Goal: Task Accomplishment & Management: Manage account settings

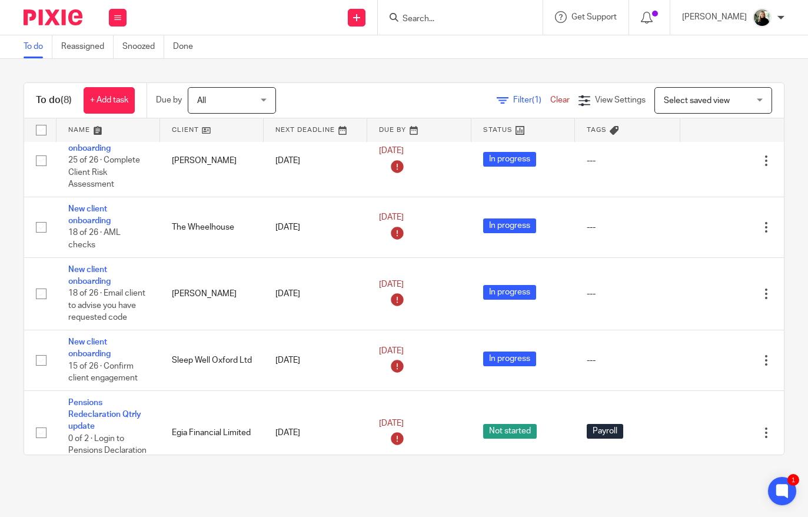
scroll to position [51, 0]
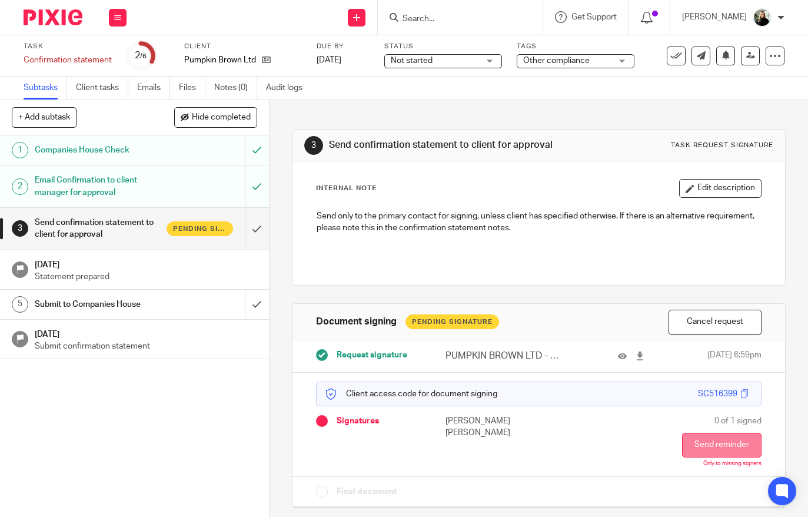
click at [711, 433] on button "Send reminder" at bounding box center [721, 445] width 79 height 25
click at [399, 19] on icon at bounding box center [394, 17] width 9 height 9
click at [444, 21] on input "Search" at bounding box center [455, 19] width 106 height 11
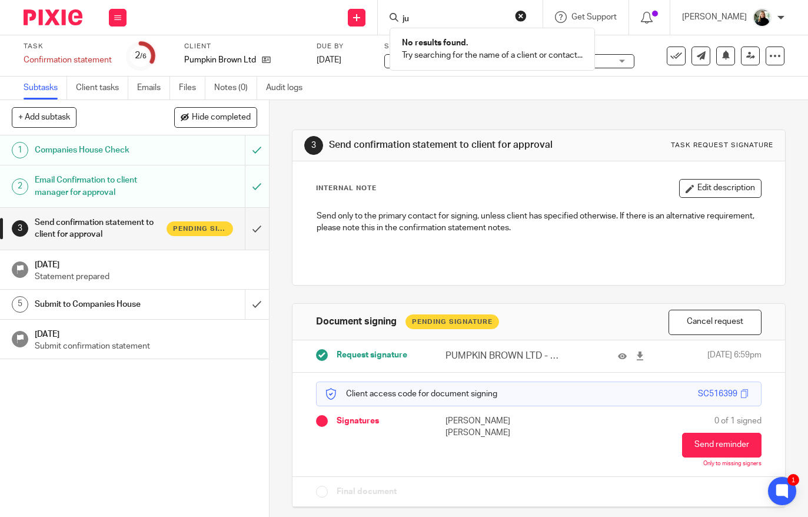
type input "j"
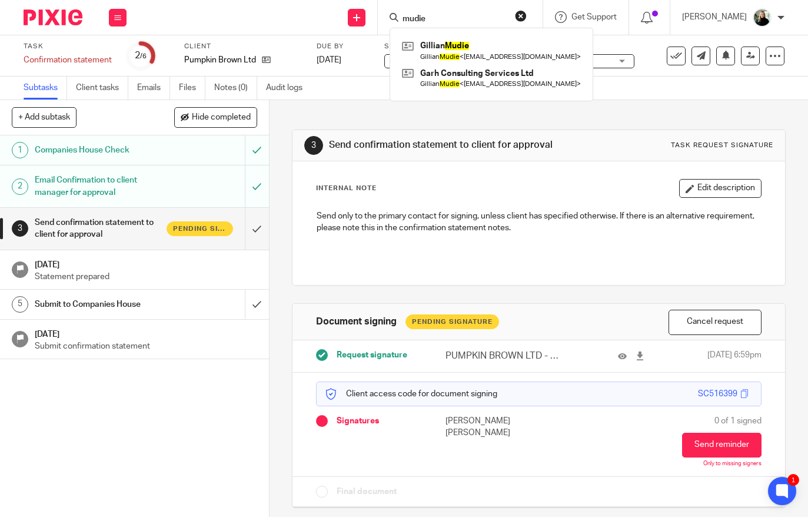
type input "mudie"
